Goal: Transaction & Acquisition: Purchase product/service

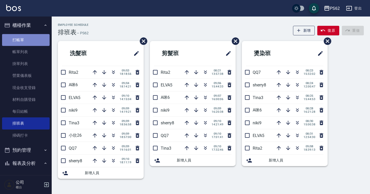
click at [38, 37] on link "打帳單" at bounding box center [26, 40] width 48 height 12
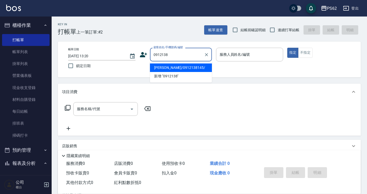
type input "[PERSON_NAME]/0912138145/"
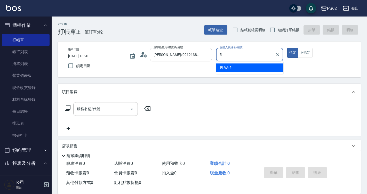
type input "ELVA-5"
type button "true"
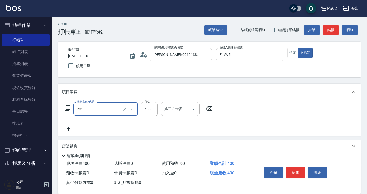
type input "洗剪400(201)"
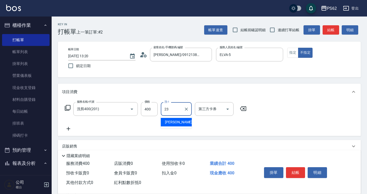
type input "Sunny-23"
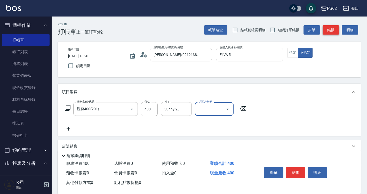
click at [330, 31] on button "結帳" at bounding box center [331, 30] width 17 height 10
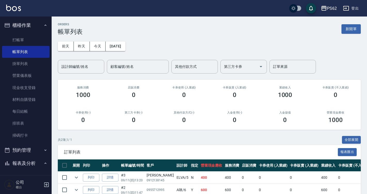
click at [92, 184] on td "列印" at bounding box center [91, 190] width 19 height 12
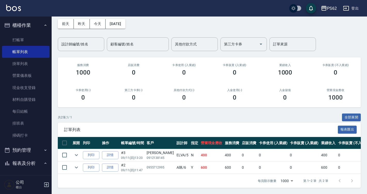
scroll to position [26, 0]
click at [111, 164] on link "詳情" at bounding box center [110, 168] width 17 height 8
click at [111, 163] on div "ORDERS 帳單列表 新開單 [DATE] [DATE] [DATE] [DATE] 設計師編號/姓名 設計師編號/姓名 顧客編號/姓名 顧客編號/姓名 其…" at bounding box center [183, 86] width 367 height 217
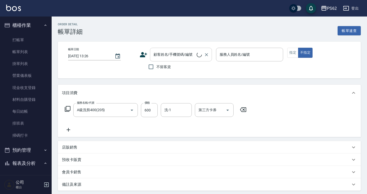
type input "A級洗剪400(205)"
type input "[DATE] 11:47"
type input "A咪-6"
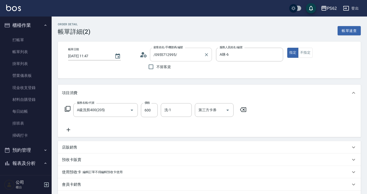
type input "/0955712995/"
click at [207, 54] on icon "Clear" at bounding box center [206, 54] width 5 height 5
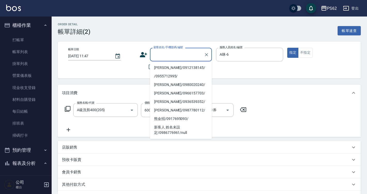
click at [182, 54] on input "顧客姓名/手機號碼/編號" at bounding box center [177, 54] width 50 height 9
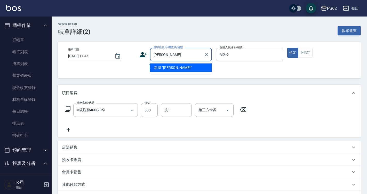
type input "[PERSON_NAME]"
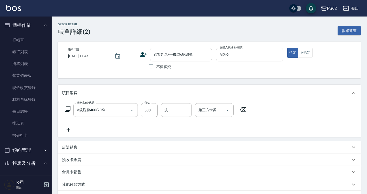
click at [238, 85] on div "項目消費" at bounding box center [209, 93] width 303 height 17
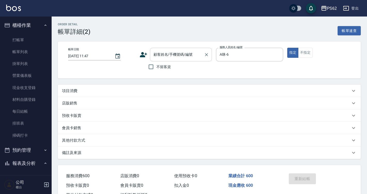
click at [171, 52] on input "顧客姓名/手機號碼/編號" at bounding box center [177, 54] width 50 height 9
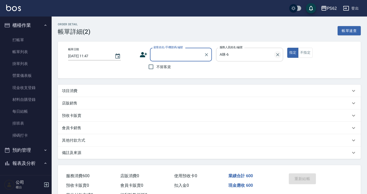
click at [278, 55] on icon "Clear" at bounding box center [277, 54] width 5 height 5
click at [273, 55] on input "A咪-6" at bounding box center [245, 54] width 55 height 9
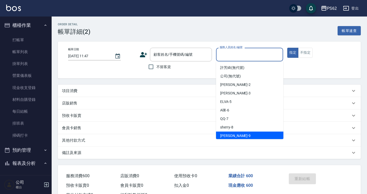
click at [77, 91] on p "項目消費" at bounding box center [69, 90] width 15 height 5
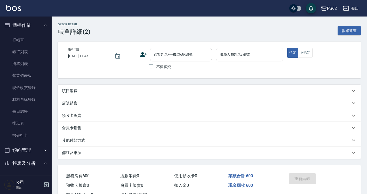
click at [76, 91] on p "項目消費" at bounding box center [69, 90] width 15 height 5
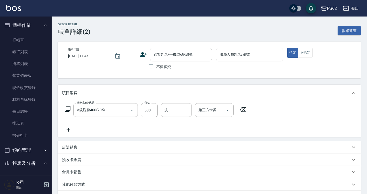
click at [244, 110] on icon at bounding box center [243, 110] width 13 height 6
click at [244, 110] on div "服務名稱/代號 A級洗剪400(205) 服務名稱/代號 價格 600 價格 洗-1 洗-1 第三方卡券 第三方卡券" at bounding box center [209, 119] width 303 height 36
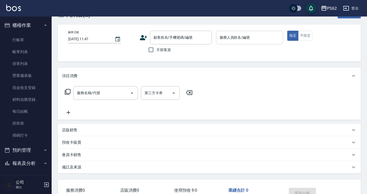
scroll to position [26, 0]
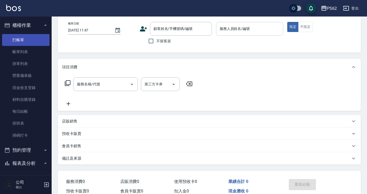
click at [36, 41] on link "打帳單" at bounding box center [26, 40] width 48 height 12
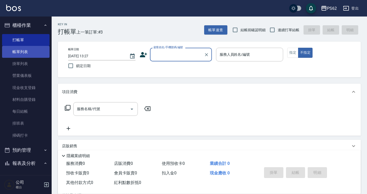
click at [36, 56] on link "帳單列表" at bounding box center [26, 52] width 48 height 12
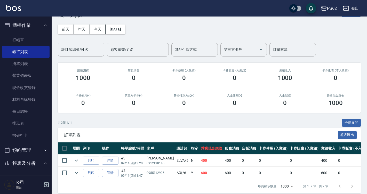
scroll to position [26, 0]
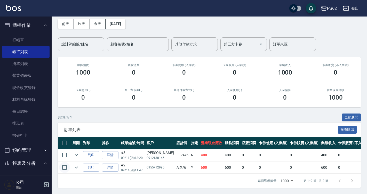
click at [64, 163] on input "checkbox" at bounding box center [64, 167] width 11 height 11
checkbox input "true"
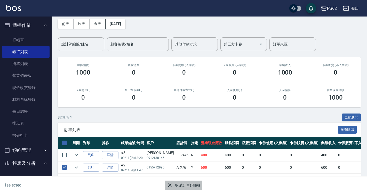
click at [184, 184] on button "取消訂單(預約)" at bounding box center [183, 186] width 37 height 10
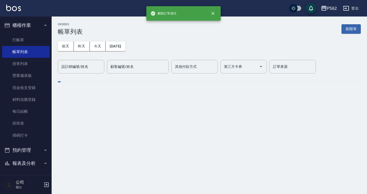
scroll to position [0, 0]
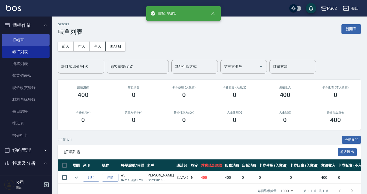
click at [36, 40] on link "打帳單" at bounding box center [26, 40] width 48 height 12
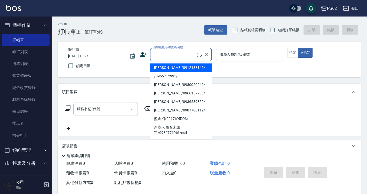
click at [163, 55] on input "顧客姓名/手機號碼/編號" at bounding box center [174, 54] width 44 height 9
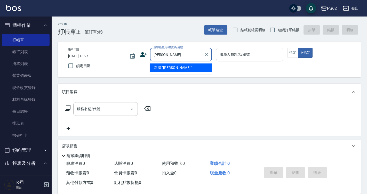
type input "苑"
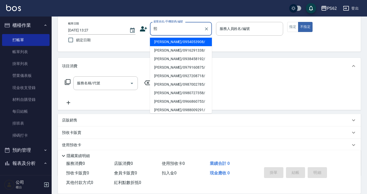
click at [165, 39] on li "[PERSON_NAME]/0954053908/" at bounding box center [181, 42] width 62 height 9
click at [165, 39] on div "帳單日期 [DATE] 13:27 鎖定日期 顧客姓名/手機號碼/編號 熙 顧客姓名/手機號碼/編號 服務人員姓名/編號 服務人員姓名/編號 指定 不指定" at bounding box center [209, 33] width 291 height 23
type input "[PERSON_NAME]/0954053908/"
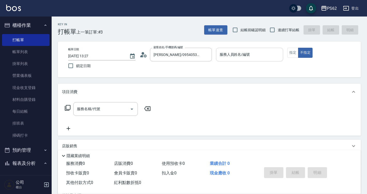
click at [233, 52] on input "服務人員姓名/編號" at bounding box center [249, 54] width 63 height 9
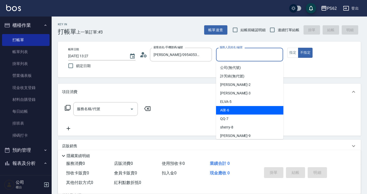
drag, startPoint x: 233, startPoint y: 52, endPoint x: 235, endPoint y: 111, distance: 58.4
click at [235, 111] on body "PS62 登出 櫃檯作業 打帳單 帳單列表 掛單列表 營業儀表板 現金收支登錄 材料自購登錄 每日結帳 排班表 掃碼打卡 預約管理 預約管理 單日預約紀錄 單…" at bounding box center [183, 125] width 367 height 251
click at [235, 111] on div "A咪 -6" at bounding box center [249, 110] width 67 height 9
type input "A咪-6"
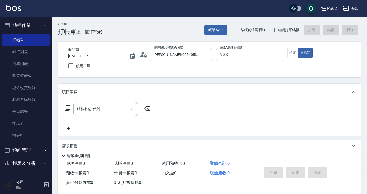
click at [69, 108] on icon at bounding box center [68, 108] width 6 height 6
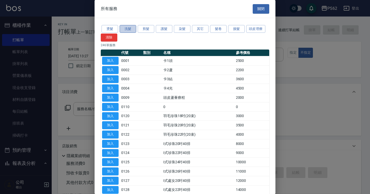
click at [125, 28] on button "洗髮" at bounding box center [128, 29] width 17 height 8
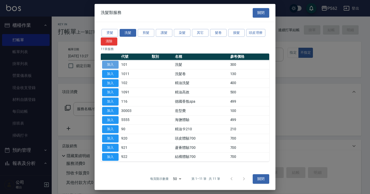
click at [109, 61] on button "加入" at bounding box center [110, 65] width 17 height 8
type input "洗髮(101)"
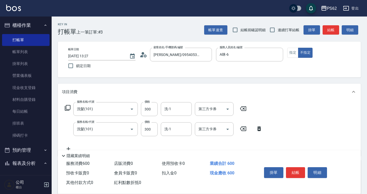
click at [259, 131] on icon at bounding box center [259, 129] width 4 height 5
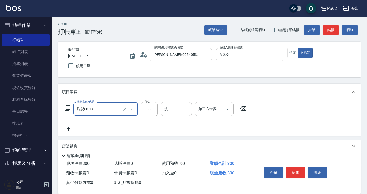
click at [66, 107] on icon at bounding box center [68, 108] width 6 height 6
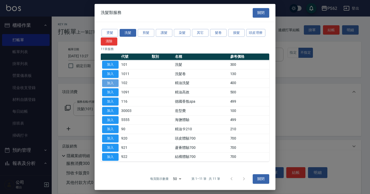
click at [111, 84] on button "加入" at bounding box center [110, 83] width 17 height 8
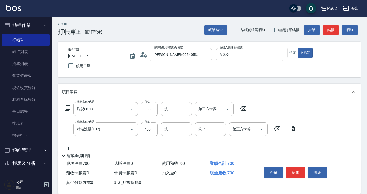
click at [68, 106] on icon at bounding box center [68, 108] width 6 height 6
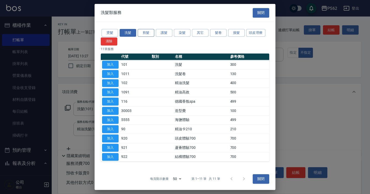
click at [142, 31] on button "剪髮" at bounding box center [146, 33] width 17 height 8
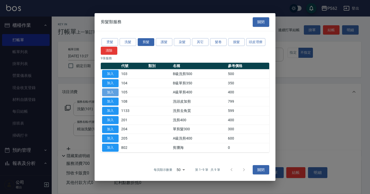
click at [111, 92] on button "加入" at bounding box center [110, 93] width 17 height 8
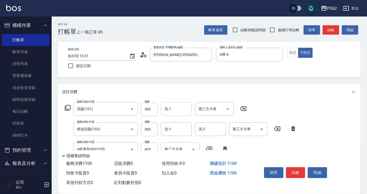
click at [186, 109] on input "洗-1" at bounding box center [176, 109] width 26 height 9
type input "Sunny-23"
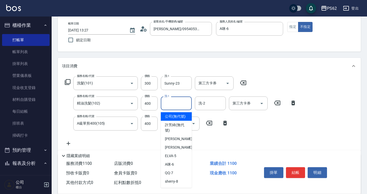
click at [183, 107] on input "洗-1" at bounding box center [176, 103] width 26 height 9
type input "Sunny-23"
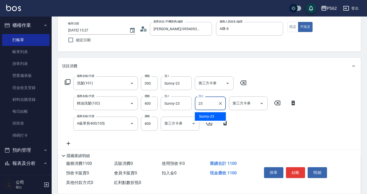
type input "Sunny-23"
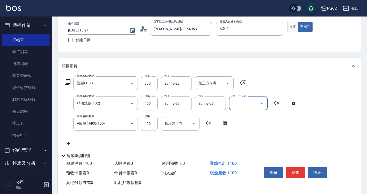
click at [293, 27] on button "指定" at bounding box center [292, 27] width 11 height 10
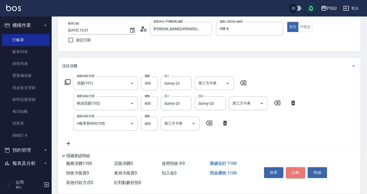
click at [295, 169] on button "結帳" at bounding box center [295, 172] width 19 height 11
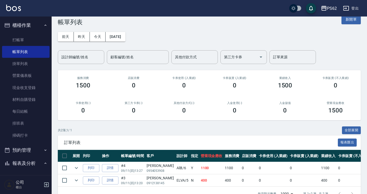
scroll to position [1, 0]
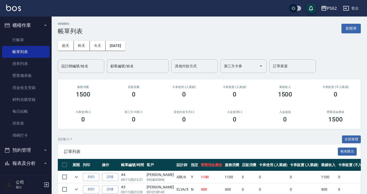
drag, startPoint x: 22, startPoint y: 39, endPoint x: 61, endPoint y: 44, distance: 39.1
click at [22, 39] on link "打帳單" at bounding box center [26, 40] width 48 height 12
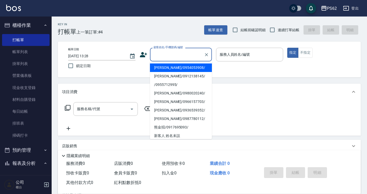
click at [159, 51] on input "顧客姓名/手機號碼/編號" at bounding box center [177, 54] width 50 height 9
click at [156, 68] on li "[PERSON_NAME]/0952605320/" at bounding box center [181, 68] width 62 height 9
type input "[PERSON_NAME]/0952605320/"
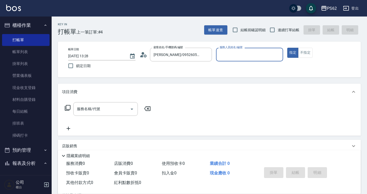
type input "A咪-6"
click at [69, 107] on icon at bounding box center [68, 108] width 6 height 6
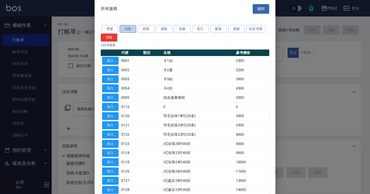
click at [135, 29] on button "洗髮" at bounding box center [128, 29] width 17 height 8
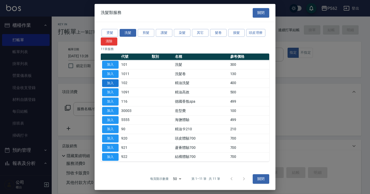
click at [115, 84] on button "加入" at bounding box center [110, 83] width 17 height 8
type input "精油洗髮(102)"
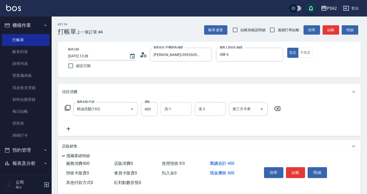
click at [174, 109] on input "洗-1" at bounding box center [176, 109] width 26 height 9
type input "安安-28"
click at [292, 167] on button "結帳" at bounding box center [295, 172] width 19 height 11
